Goal: Task Accomplishment & Management: Use online tool/utility

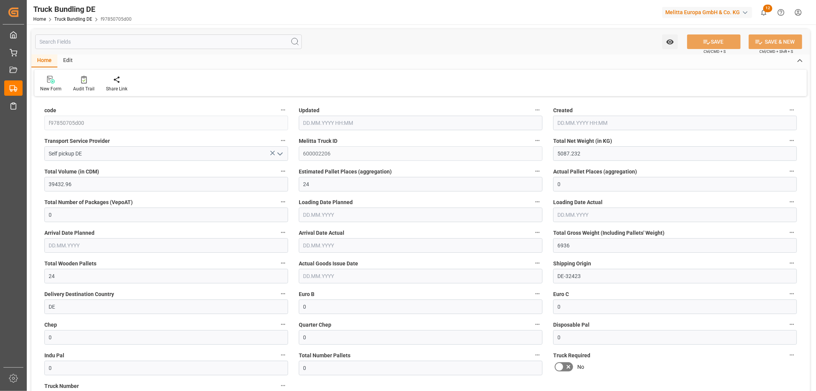
type input "[DATE] 11:59"
type input "[DATE]"
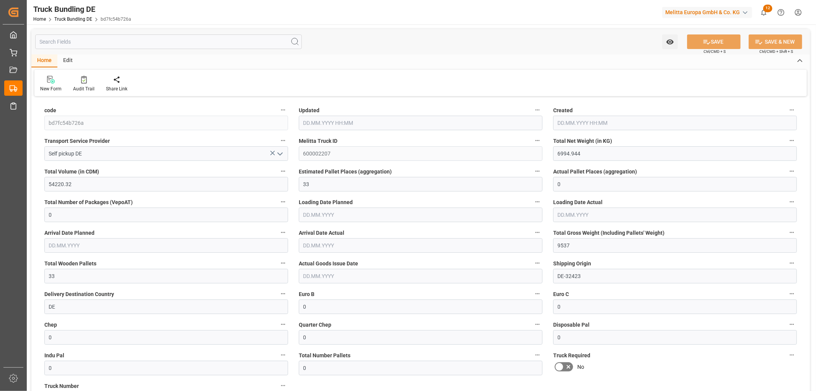
type input "[DATE] 11:59"
type input "[DATE]"
